Goal: Information Seeking & Learning: Learn about a topic

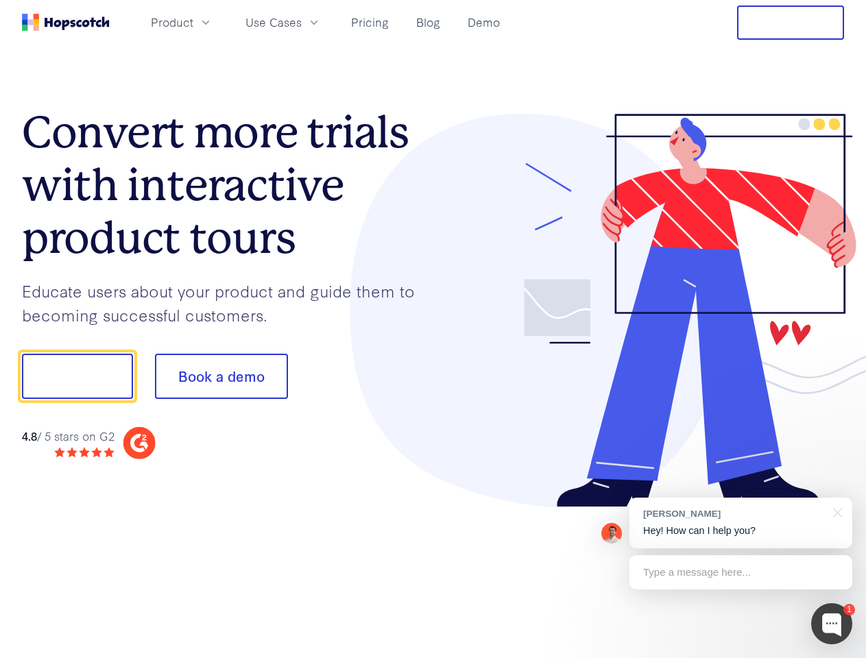
click at [433, 329] on div at bounding box center [638, 311] width 411 height 394
click at [193, 22] on span "Product" at bounding box center [172, 22] width 43 height 17
click at [302, 22] on span "Use Cases" at bounding box center [273, 22] width 56 height 17
click at [790, 23] on button "Free Trial" at bounding box center [790, 22] width 107 height 34
click at [77, 376] on button "Show me!" at bounding box center [77, 376] width 111 height 45
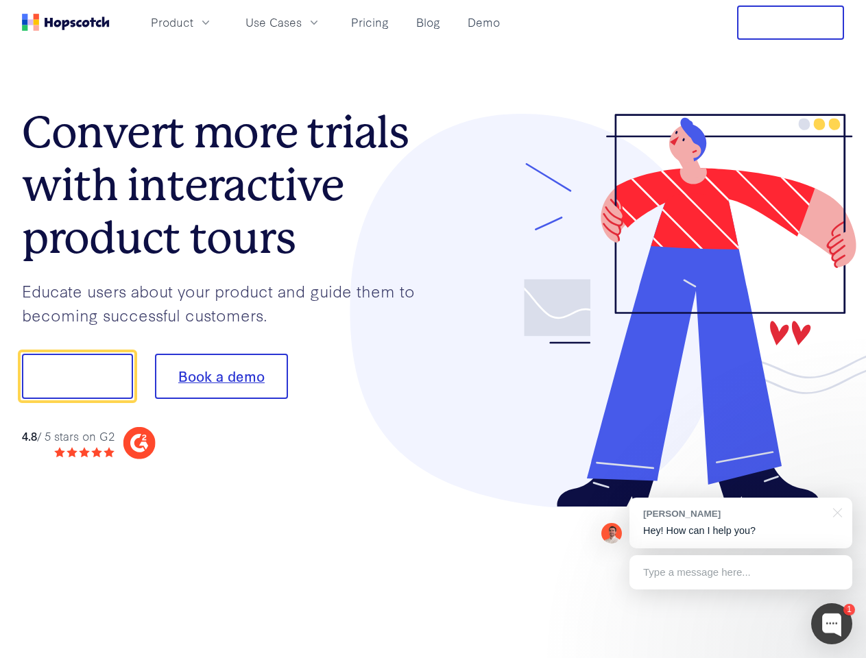
click at [221, 376] on button "Book a demo" at bounding box center [221, 376] width 133 height 45
click at [832, 624] on div at bounding box center [831, 623] width 41 height 41
click at [740, 523] on div "[PERSON_NAME] Hey! How can I help you?" at bounding box center [740, 523] width 223 height 51
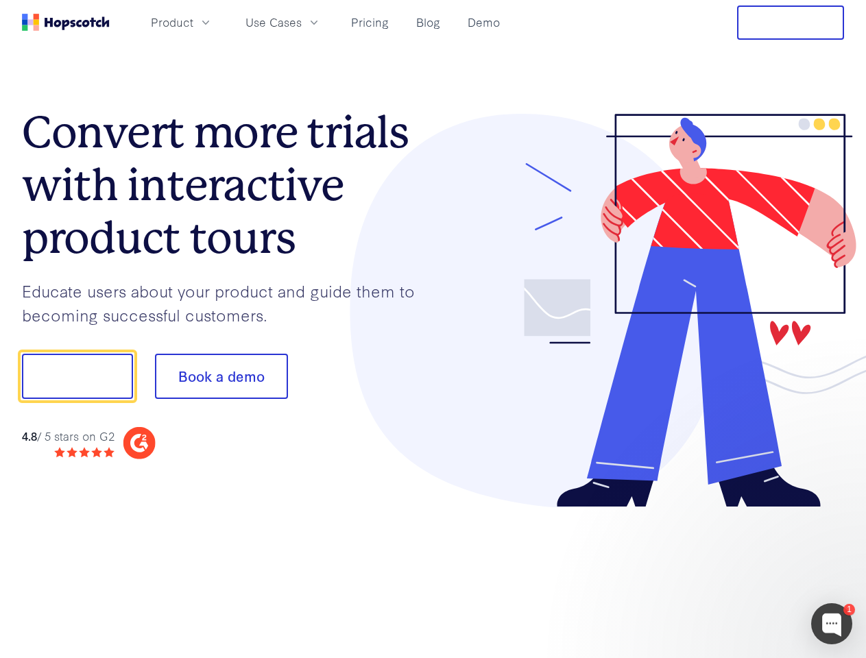
click at [835, 511] on div at bounding box center [723, 374] width 257 height 457
click at [740, 572] on div at bounding box center [723, 467] width 257 height 274
